Goal: Book appointment/travel/reservation

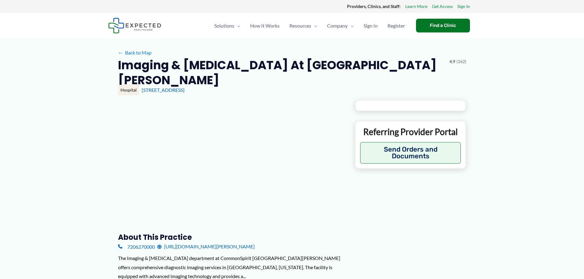
type input "**********"
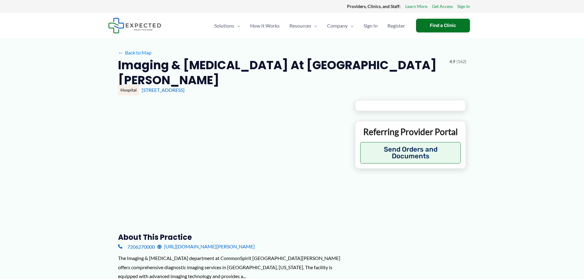
type input "**********"
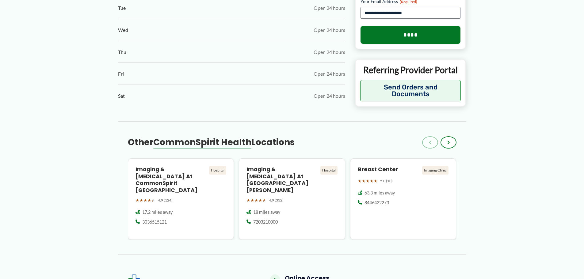
scroll to position [429, 0]
